Goal: Task Accomplishment & Management: Use online tool/utility

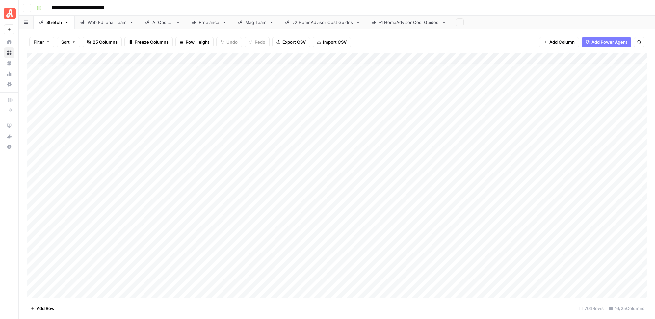
scroll to position [2, 0]
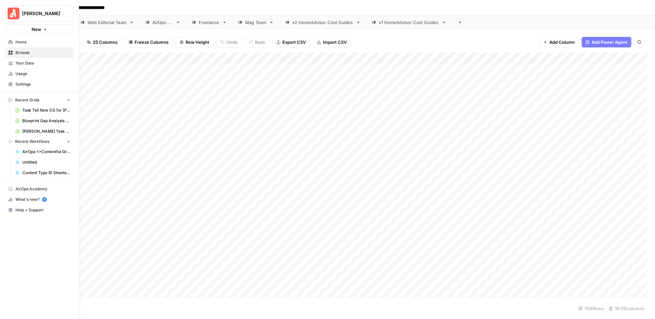
click at [22, 110] on span "Task Tail New CG for [PERSON_NAME] Grid" at bounding box center [46, 110] width 48 height 6
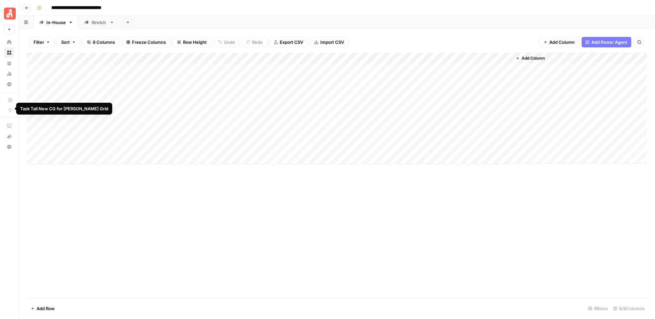
click at [98, 21] on div "Stretch" at bounding box center [99, 22] width 15 height 7
click at [204, 145] on div "Add Column" at bounding box center [337, 175] width 620 height 245
click at [196, 145] on div "Add Column" at bounding box center [337, 175] width 620 height 245
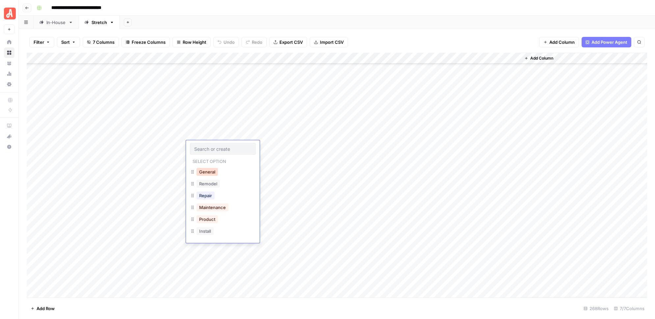
click at [202, 174] on button "General" at bounding box center [207, 172] width 21 height 8
click at [201, 159] on div "Add Column" at bounding box center [337, 175] width 620 height 245
click at [197, 159] on div "Add Column" at bounding box center [337, 175] width 620 height 245
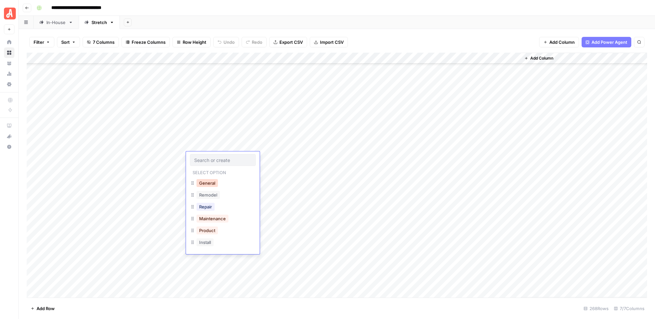
click at [202, 182] on button "General" at bounding box center [207, 183] width 21 height 8
click at [200, 168] on div "Add Column" at bounding box center [337, 175] width 620 height 245
click at [199, 171] on div "Add Column" at bounding box center [337, 175] width 620 height 245
click at [203, 195] on button "General" at bounding box center [207, 194] width 21 height 8
click at [197, 182] on div "Add Column" at bounding box center [337, 175] width 620 height 245
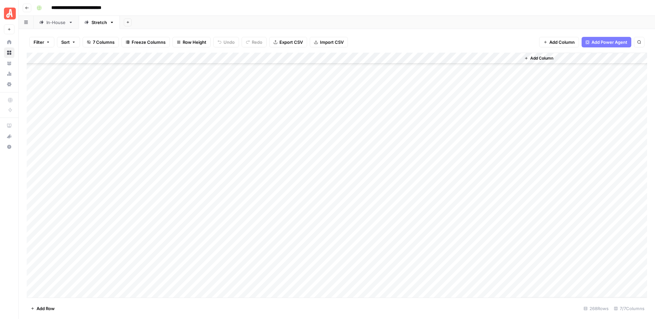
click at [197, 182] on div "Add Column" at bounding box center [337, 175] width 620 height 245
click at [203, 265] on button "Install" at bounding box center [205, 265] width 17 height 8
click at [200, 193] on div "Add Column" at bounding box center [337, 175] width 620 height 245
click at [200, 192] on div "Add Column" at bounding box center [337, 175] width 620 height 245
click at [207, 229] on button "Remodel" at bounding box center [208, 228] width 23 height 8
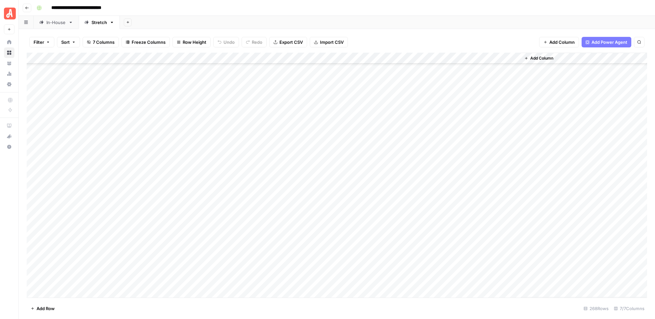
click at [275, 148] on div "Add Column" at bounding box center [337, 175] width 620 height 245
click at [282, 158] on div "Add Column" at bounding box center [337, 175] width 620 height 245
click at [282, 169] on div "Add Column" at bounding box center [337, 175] width 620 height 245
click at [282, 180] on div "Add Column" at bounding box center [337, 175] width 620 height 245
click at [284, 190] on div "Add Column" at bounding box center [337, 175] width 620 height 245
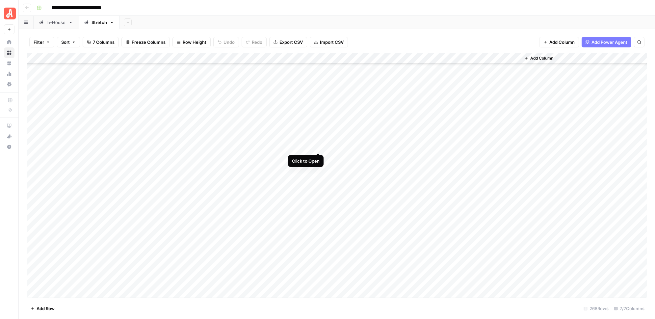
click at [318, 145] on div "Add Column" at bounding box center [337, 175] width 620 height 245
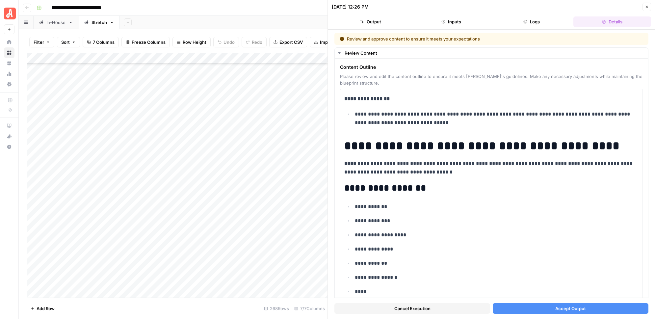
click at [554, 307] on button "Accept Output" at bounding box center [571, 308] width 156 height 11
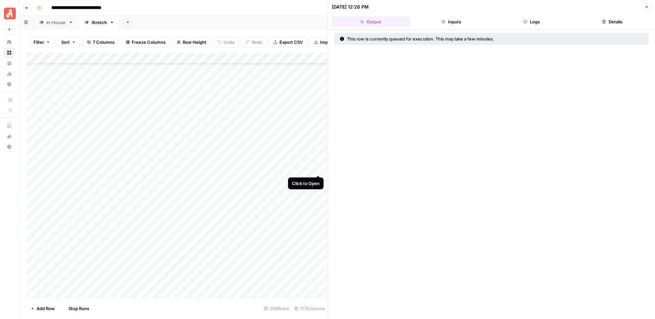
click at [319, 168] on div "Add Column" at bounding box center [177, 175] width 301 height 245
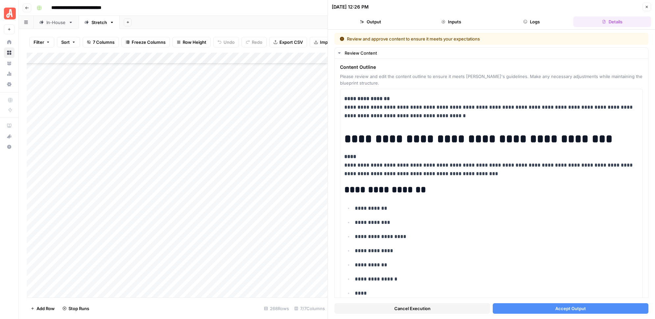
click at [559, 311] on span "Accept Output" at bounding box center [570, 308] width 31 height 7
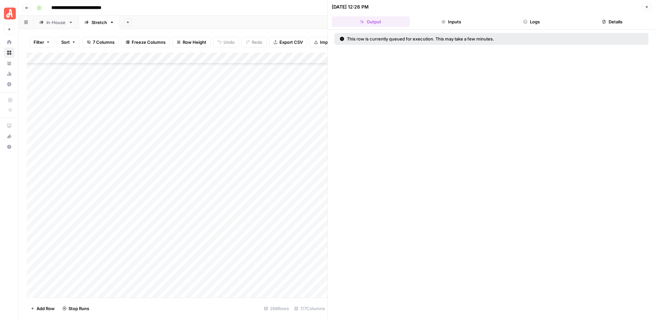
click at [317, 191] on div "Add Column" at bounding box center [177, 175] width 301 height 245
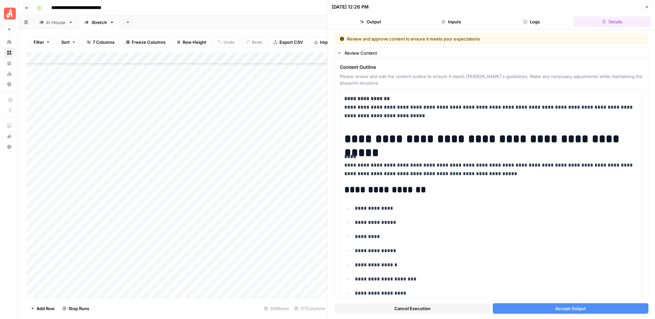
click at [528, 308] on button "Accept Output" at bounding box center [571, 308] width 156 height 11
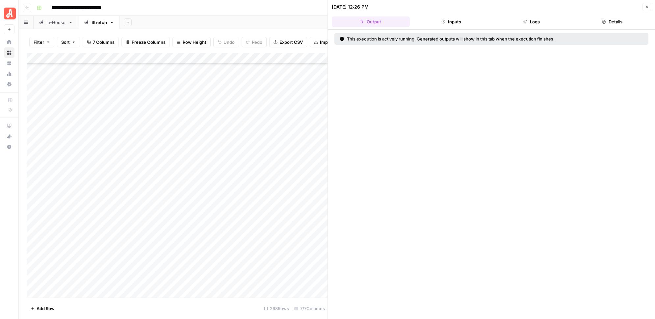
click at [317, 156] on div "Add Column" at bounding box center [177, 175] width 301 height 245
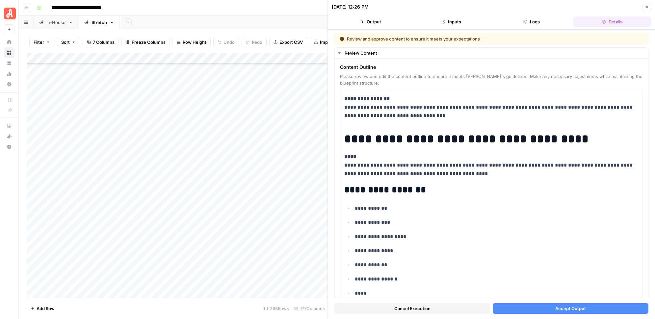
click at [564, 309] on span "Accept Output" at bounding box center [570, 308] width 31 height 7
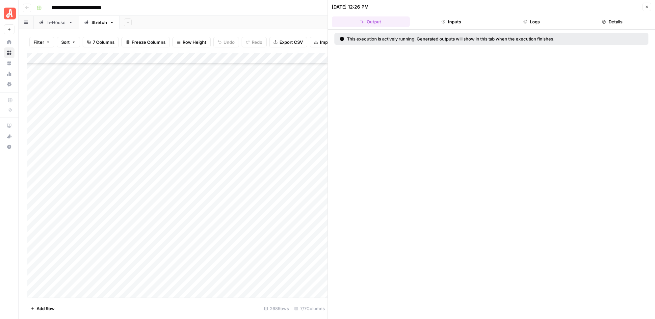
scroll to position [1733, 0]
click at [648, 5] on icon "button" at bounding box center [647, 7] width 4 height 4
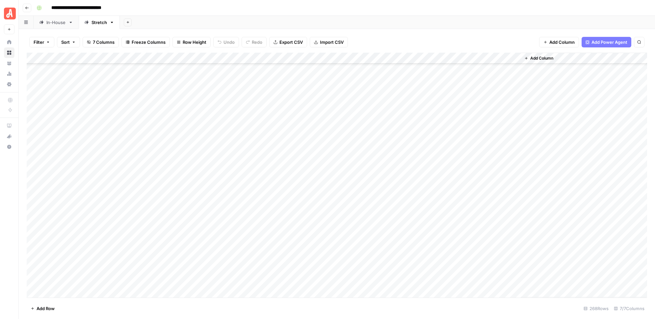
click at [318, 192] on div "Add Column" at bounding box center [337, 175] width 620 height 245
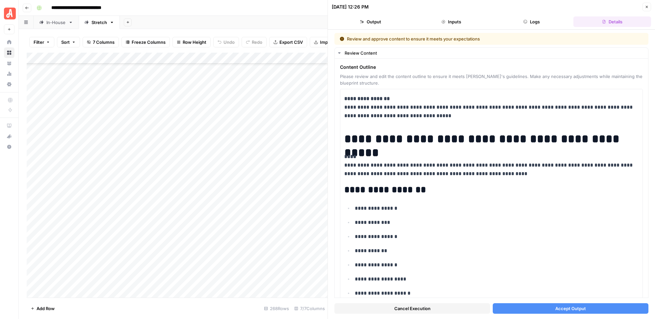
click at [567, 306] on span "Accept Output" at bounding box center [570, 308] width 31 height 7
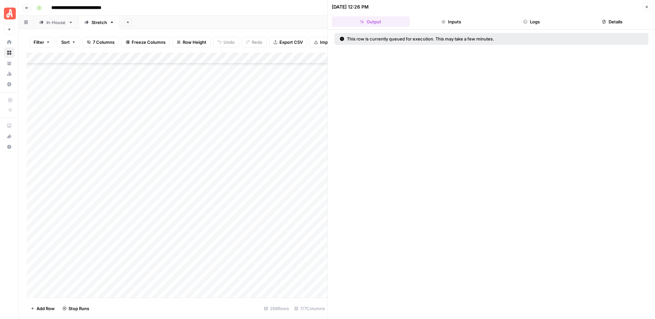
click at [647, 8] on icon "button" at bounding box center [647, 7] width 4 height 4
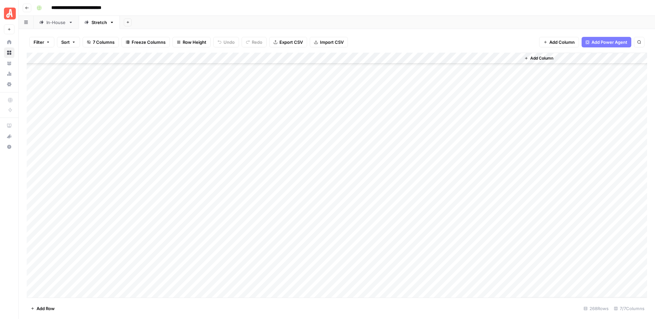
click at [317, 157] on div "Add Column" at bounding box center [337, 175] width 620 height 245
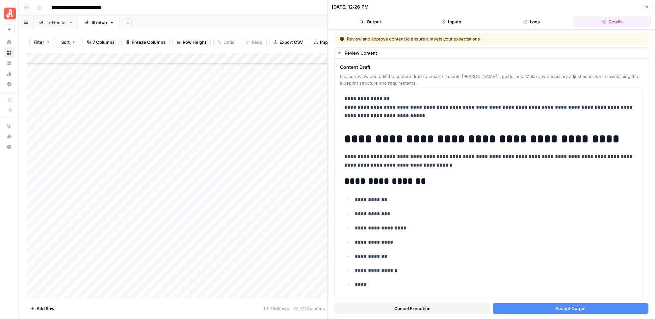
click at [560, 307] on span "Accept Output" at bounding box center [570, 308] width 31 height 7
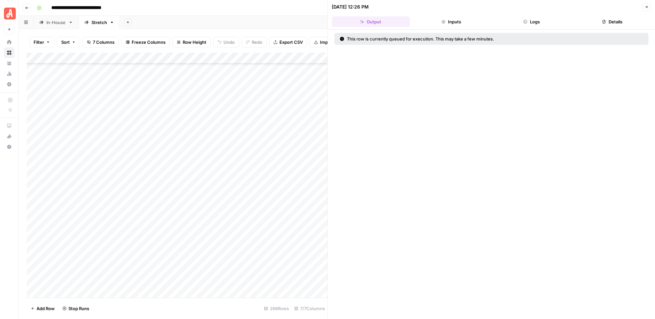
click at [318, 170] on div "Add Column" at bounding box center [177, 175] width 301 height 245
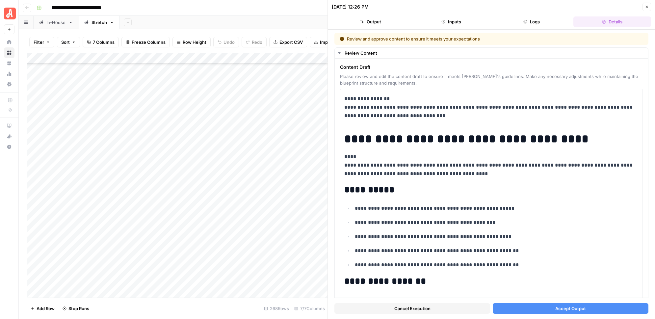
click at [536, 306] on button "Accept Output" at bounding box center [571, 308] width 156 height 11
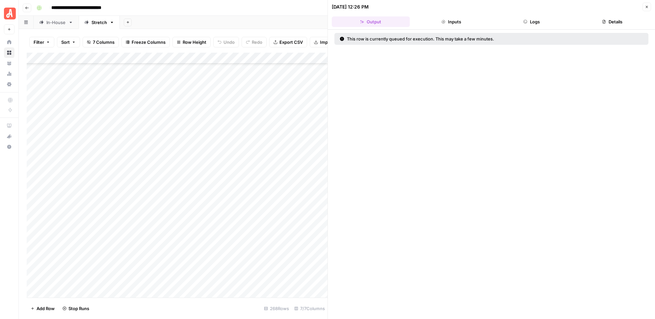
click at [316, 182] on div "Add Column" at bounding box center [177, 175] width 301 height 245
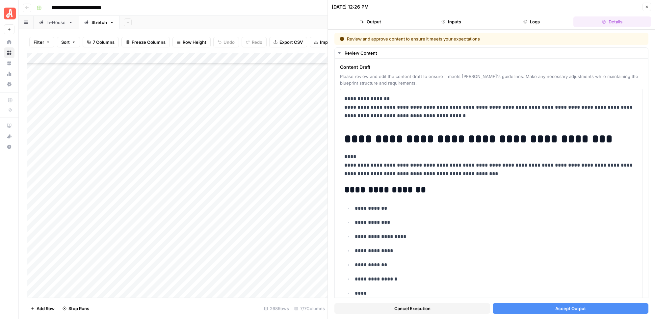
click at [526, 307] on button "Accept Output" at bounding box center [571, 308] width 156 height 11
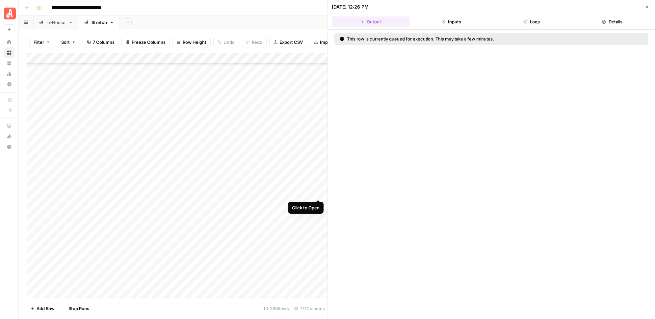
click at [318, 193] on div "Add Column" at bounding box center [177, 175] width 301 height 245
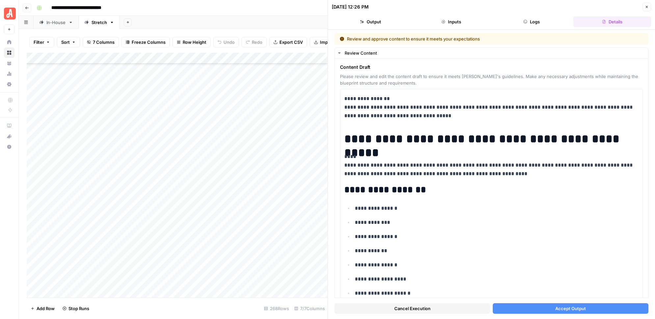
click at [535, 308] on button "Accept Output" at bounding box center [571, 308] width 156 height 11
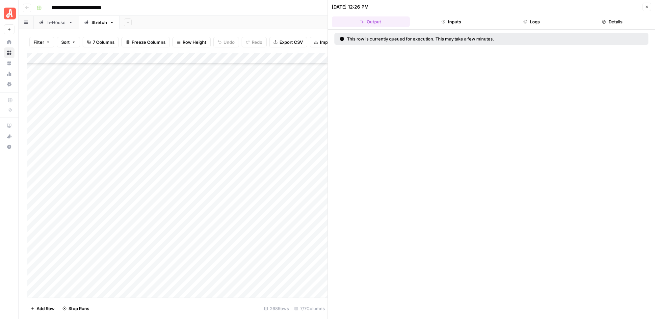
click at [319, 204] on div "Add Column" at bounding box center [177, 175] width 301 height 245
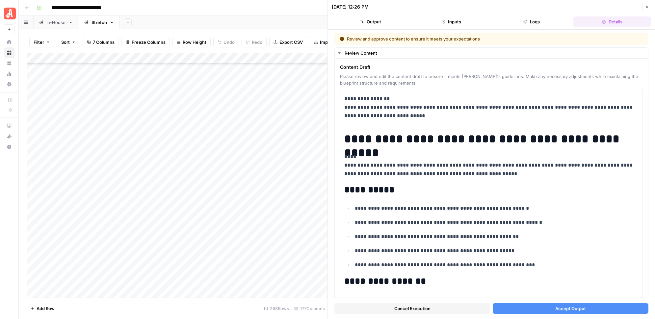
click at [547, 309] on button "Accept Output" at bounding box center [571, 308] width 156 height 11
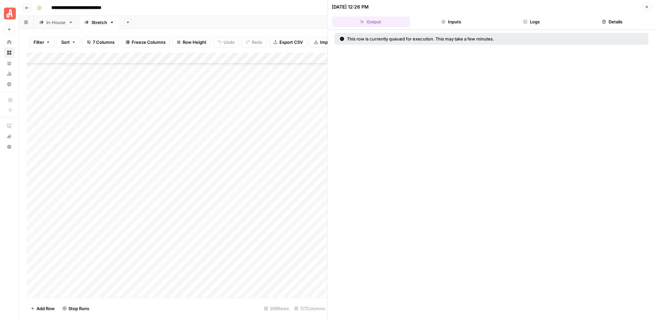
click at [649, 6] on button "Close" at bounding box center [647, 7] width 9 height 9
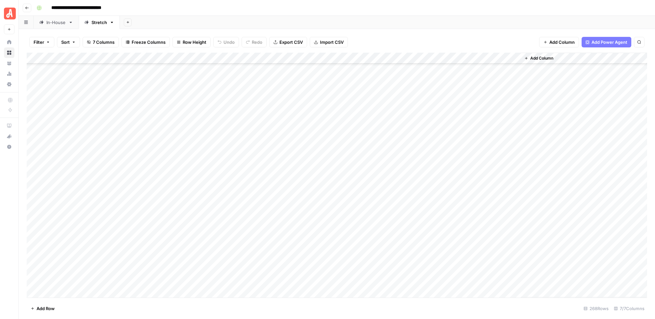
click at [425, 162] on div "Add Column" at bounding box center [337, 175] width 620 height 245
click at [417, 172] on div "Add Column" at bounding box center [337, 175] width 620 height 245
click at [418, 182] on div "Add Column" at bounding box center [337, 175] width 620 height 245
click at [418, 194] on div "Add Column" at bounding box center [337, 175] width 620 height 245
click at [418, 205] on div "Add Column" at bounding box center [337, 175] width 620 height 245
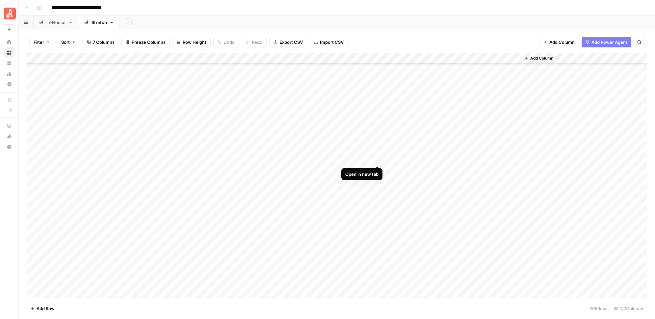
click at [378, 159] on div "Add Column" at bounding box center [337, 175] width 620 height 245
click at [377, 171] on div "Add Column" at bounding box center [337, 175] width 620 height 245
click at [377, 179] on div "Add Column" at bounding box center [337, 175] width 620 height 245
click at [379, 193] on div "Add Column" at bounding box center [337, 175] width 620 height 245
click at [378, 204] on div "Add Column" at bounding box center [337, 175] width 620 height 245
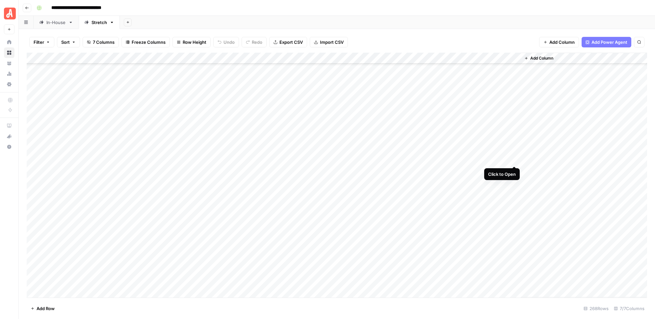
click at [515, 159] on div "Add Column" at bounding box center [337, 175] width 620 height 245
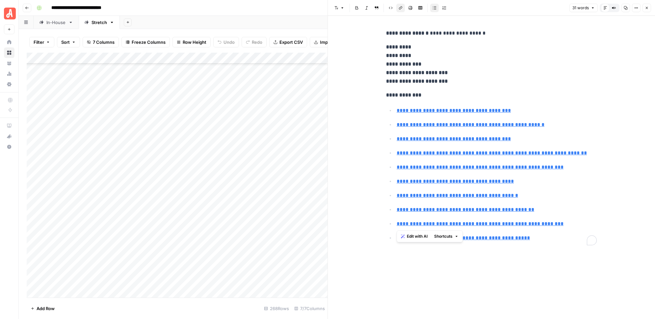
click at [542, 244] on div "**********" at bounding box center [491, 136] width 219 height 221
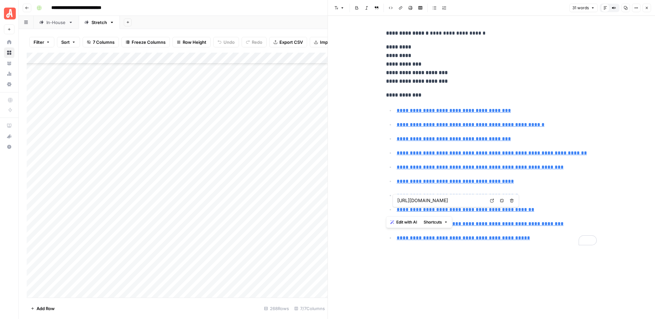
drag, startPoint x: 540, startPoint y: 241, endPoint x: 382, endPoint y: 94, distance: 215.9
click at [382, 94] on div "**********" at bounding box center [491, 136] width 219 height 221
copy div "**********"
click at [563, 101] on div "**********" at bounding box center [491, 136] width 219 height 221
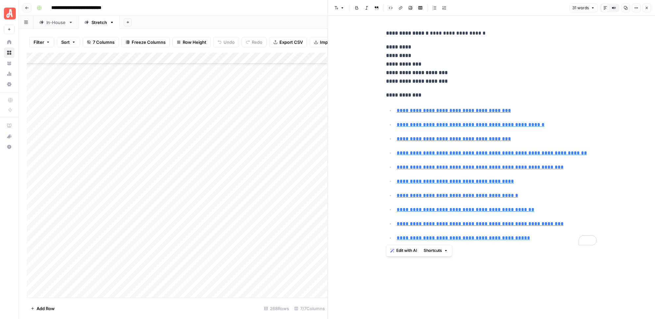
drag, startPoint x: 535, startPoint y: 241, endPoint x: 379, endPoint y: 92, distance: 215.8
click at [379, 92] on div "**********" at bounding box center [491, 167] width 327 height 303
copy div "**********"
click at [646, 9] on icon "button" at bounding box center [647, 8] width 4 height 4
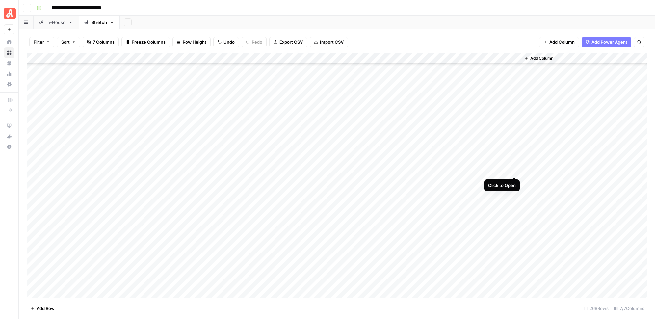
click at [515, 171] on div "Add Column" at bounding box center [337, 175] width 620 height 245
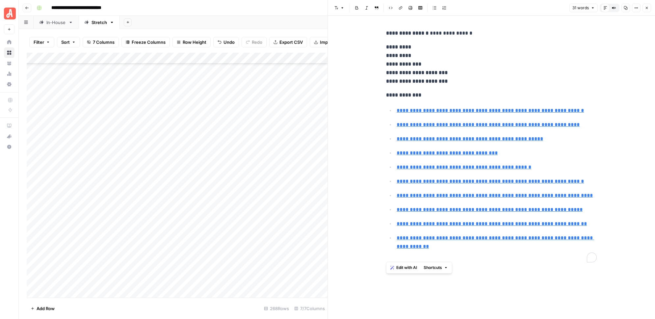
drag, startPoint x: 450, startPoint y: 258, endPoint x: 380, endPoint y: 96, distance: 176.0
click at [380, 96] on div "**********" at bounding box center [491, 167] width 327 height 303
copy div "**********"
click at [644, 7] on button "Close" at bounding box center [647, 8] width 9 height 9
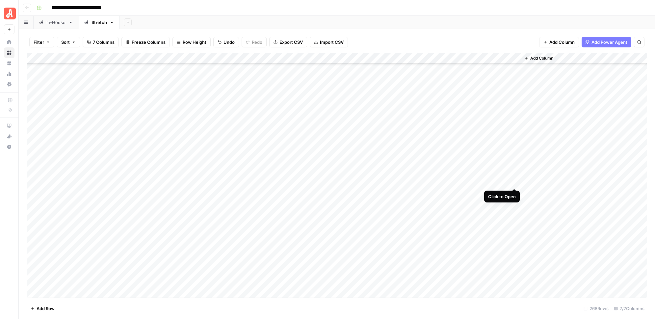
click at [514, 181] on div "Add Column" at bounding box center [337, 175] width 620 height 245
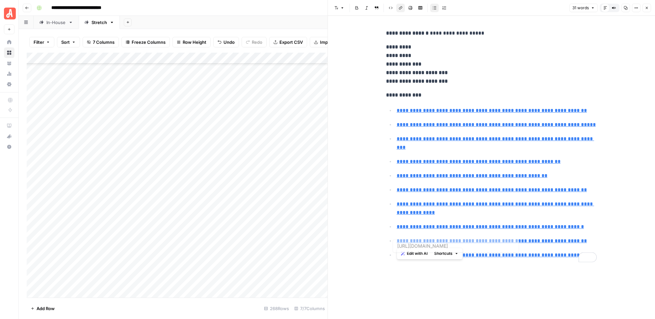
click at [552, 269] on div "**********" at bounding box center [491, 167] width 219 height 303
drag, startPoint x: 570, startPoint y: 257, endPoint x: 381, endPoint y: 98, distance: 247.1
click at [381, 98] on div "**********" at bounding box center [491, 167] width 327 height 303
copy div "**********"
click at [647, 9] on icon "button" at bounding box center [647, 8] width 2 height 2
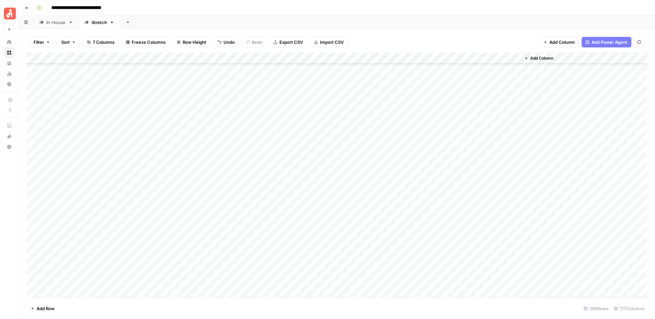
scroll to position [1733, 0]
click at [515, 193] on div "Add Column" at bounding box center [337, 175] width 620 height 245
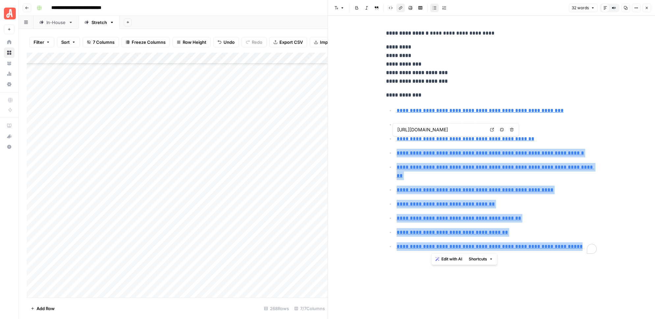
type input "[URL][DOMAIN_NAME]"
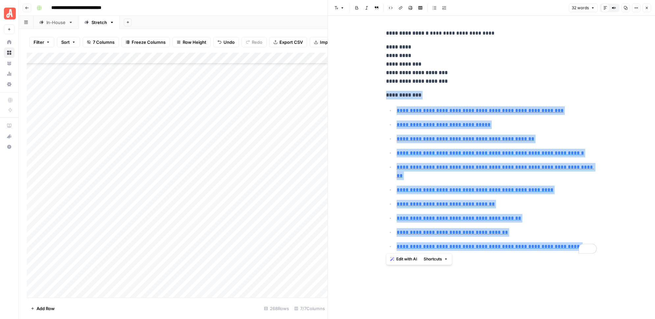
drag, startPoint x: 474, startPoint y: 209, endPoint x: 386, endPoint y: 96, distance: 142.2
click at [386, 96] on div "**********" at bounding box center [491, 141] width 219 height 230
copy div "**********"
click at [648, 8] on span "Close" at bounding box center [648, 8] width 0 height 0
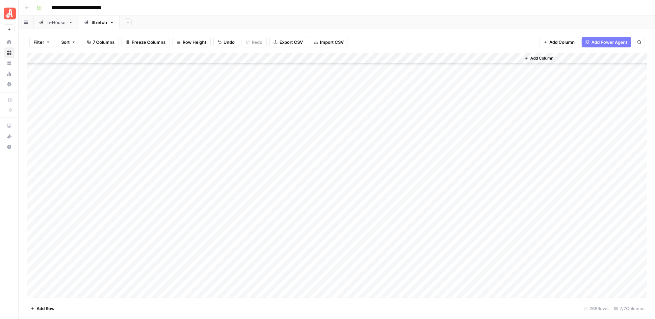
click at [513, 204] on div "Add Column" at bounding box center [337, 175] width 620 height 245
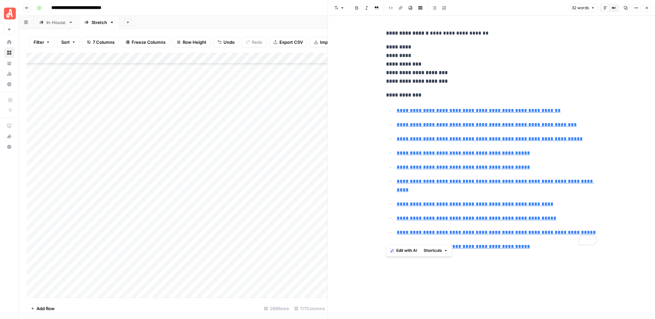
drag, startPoint x: 535, startPoint y: 240, endPoint x: 385, endPoint y: 95, distance: 207.9
click at [385, 95] on div "**********" at bounding box center [491, 141] width 219 height 230
copy div "**********"
click at [645, 5] on button "Close" at bounding box center [647, 8] width 9 height 9
